Goal: Obtain resource: Download file/media

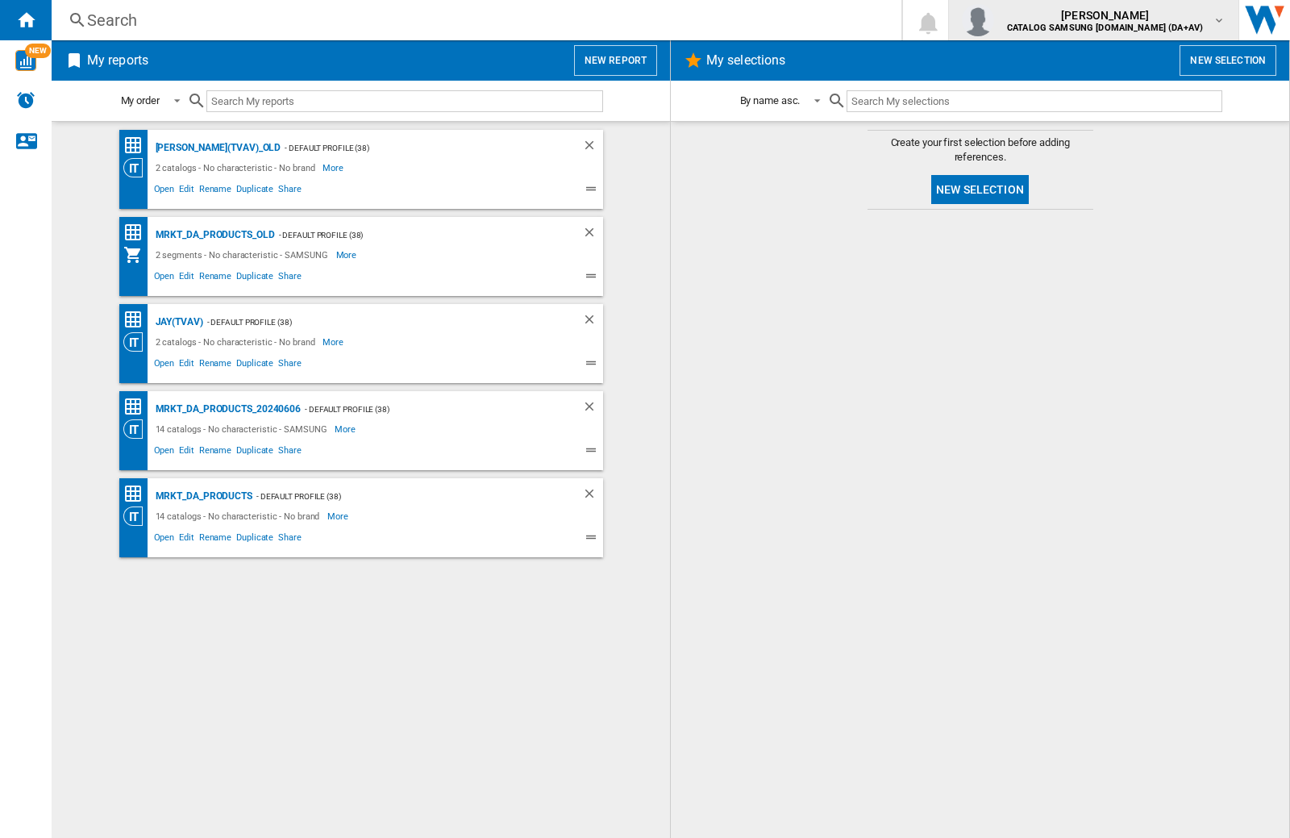
click at [994, 20] on img "button" at bounding box center [978, 20] width 32 height 32
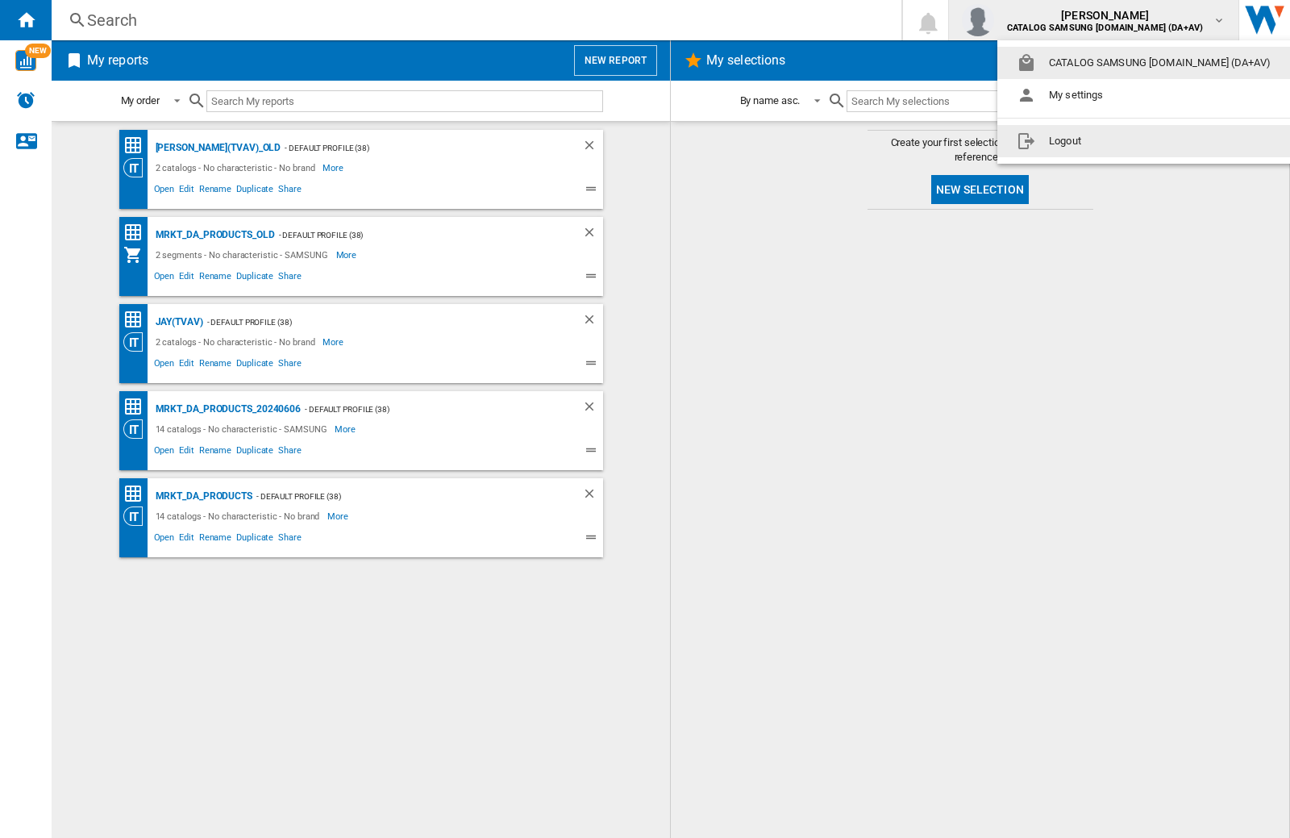
click at [1121, 141] on button "Logout" at bounding box center [1146, 141] width 299 height 32
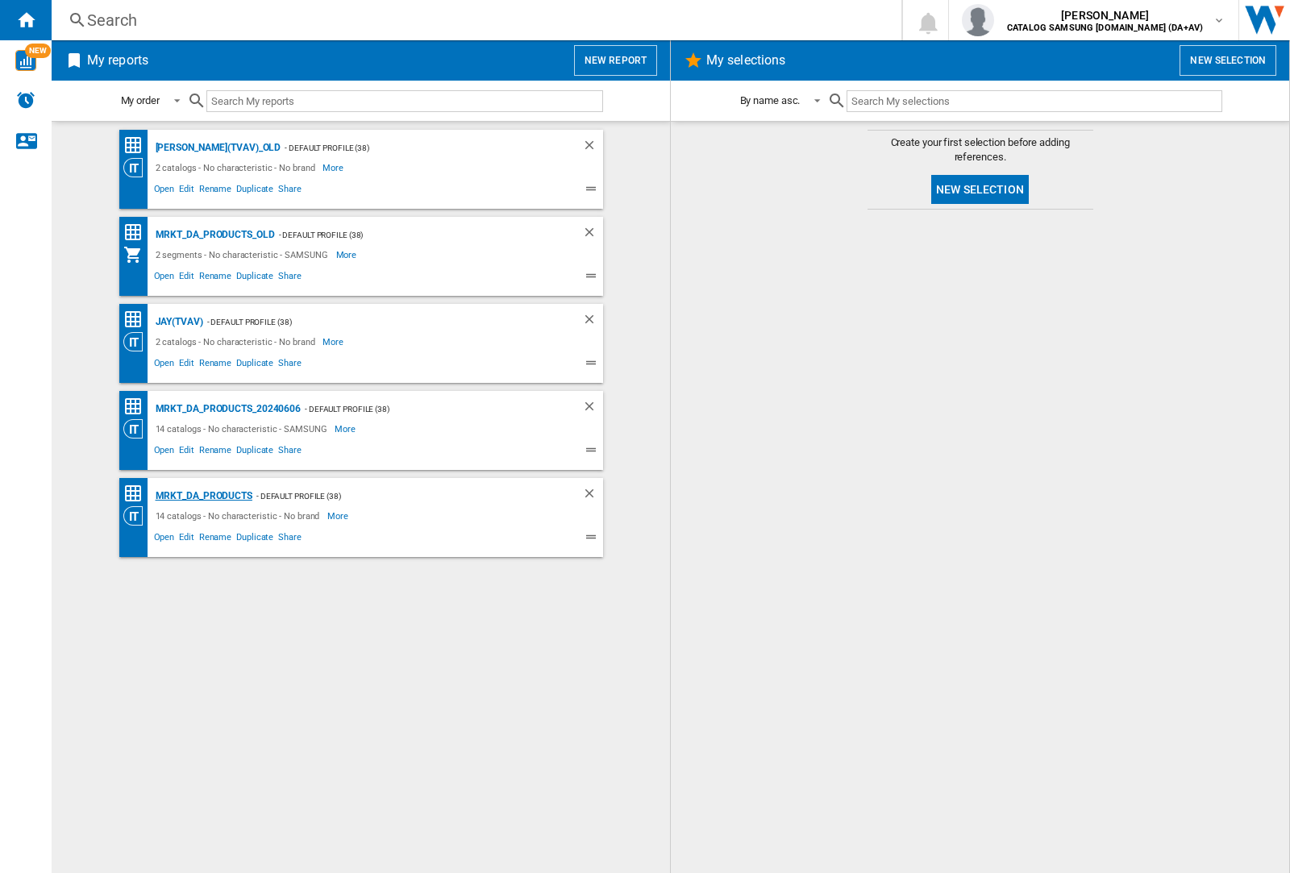
click at [203, 496] on div "MRKT_DA_PRODUCTS" at bounding box center [202, 496] width 101 height 20
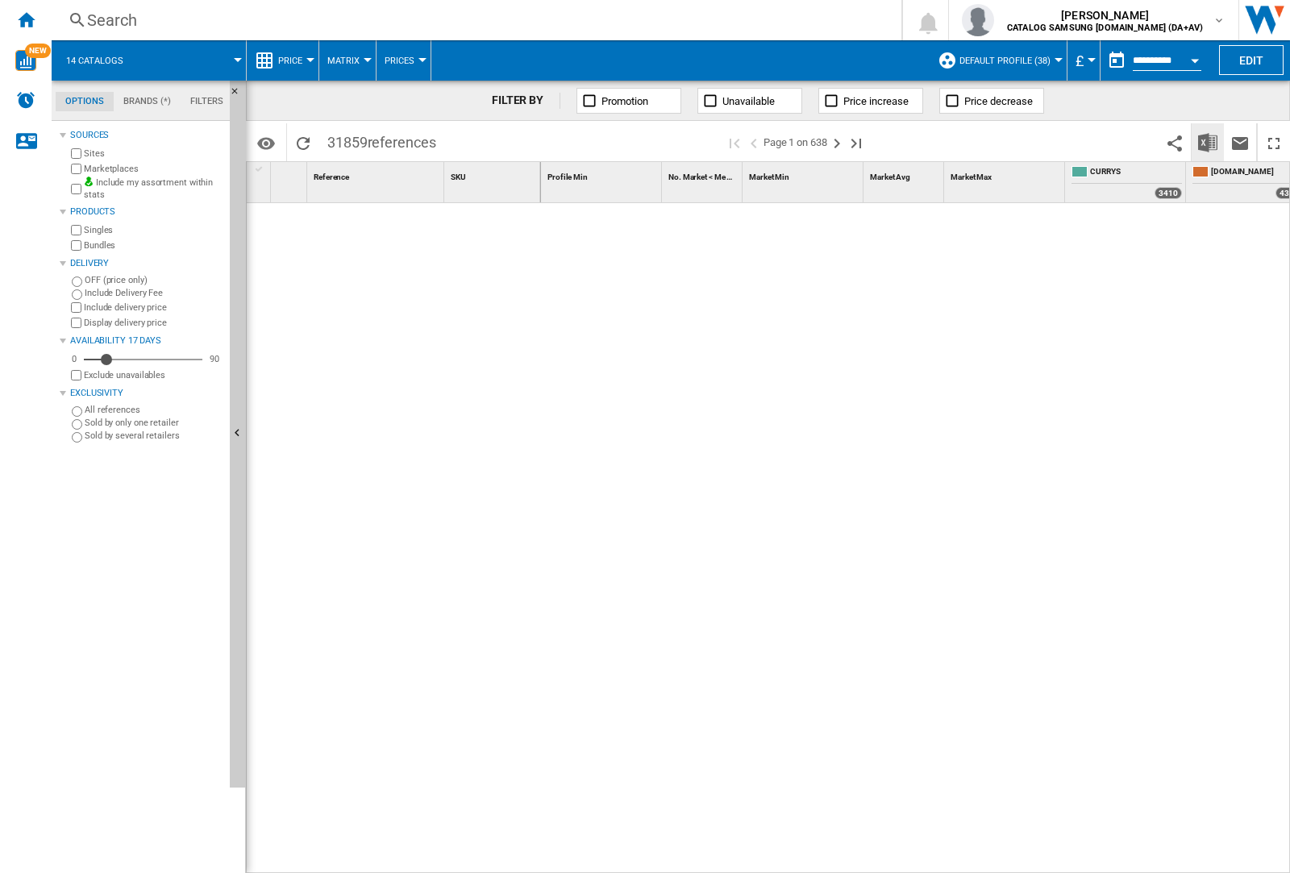
click at [1207, 141] on img "Download in Excel" at bounding box center [1207, 142] width 19 height 19
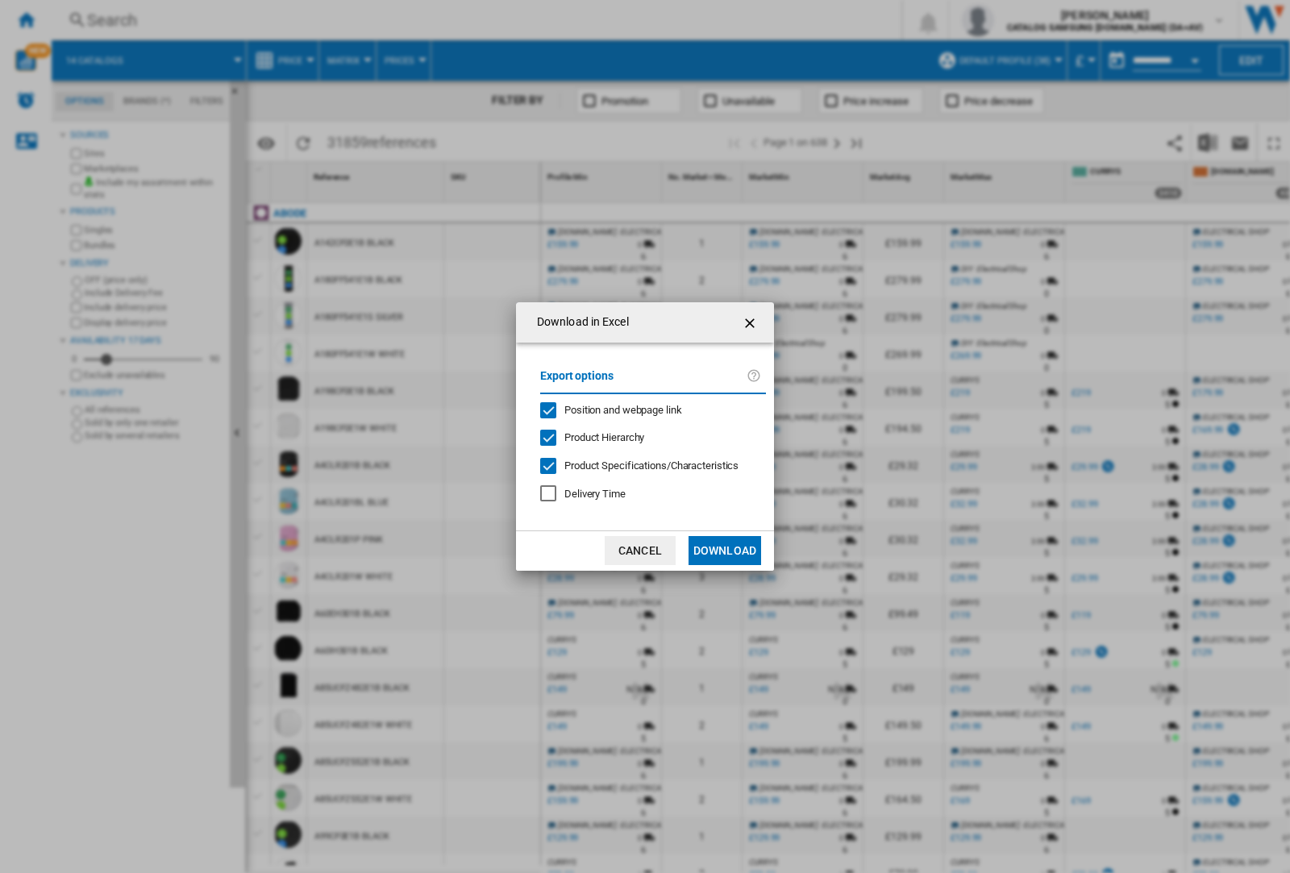
click at [613, 410] on span "Position and webpage link" at bounding box center [623, 410] width 118 height 12
click at [725, 551] on button "Download" at bounding box center [724, 550] width 73 height 29
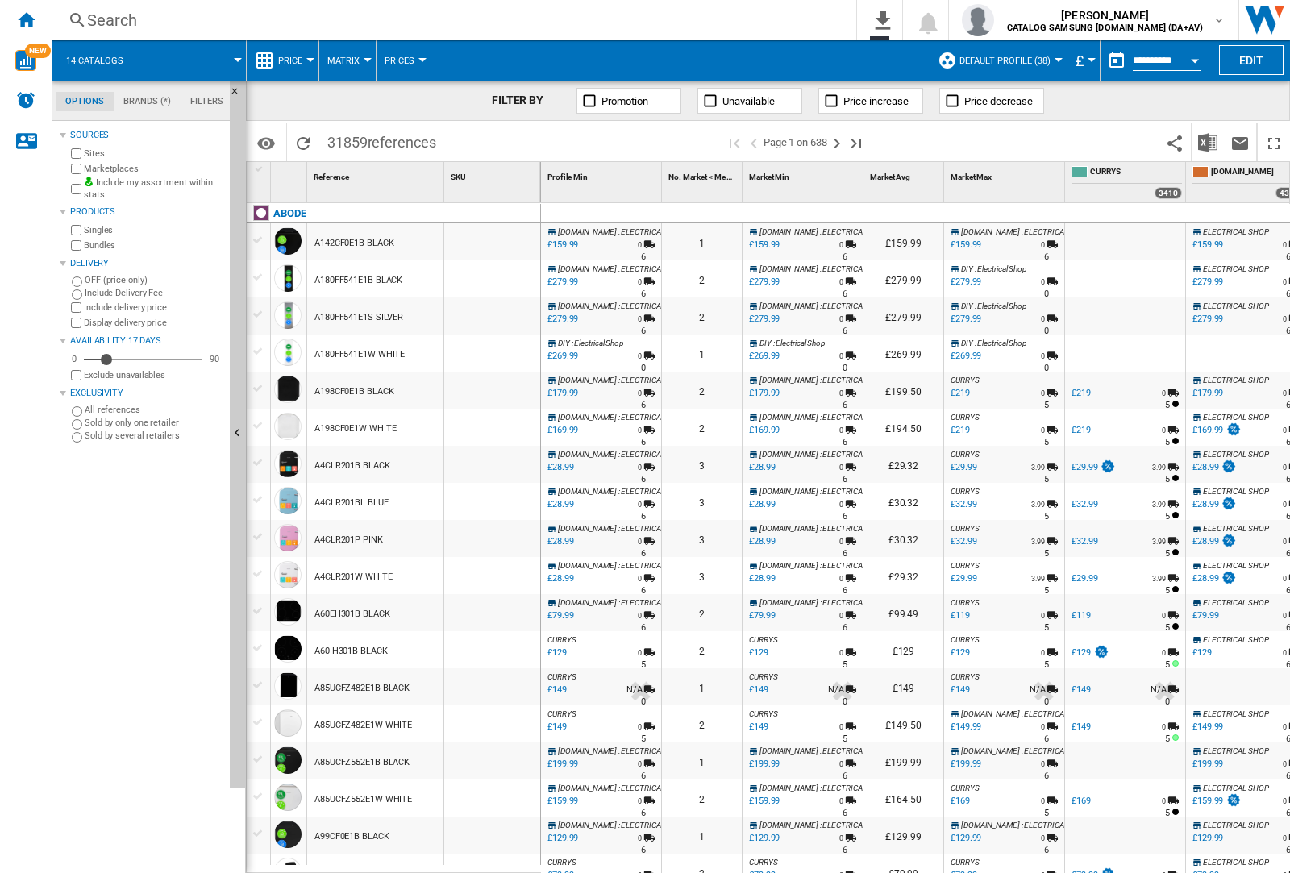
click at [502, 276] on div at bounding box center [492, 278] width 96 height 37
